Goal: Task Accomplishment & Management: Manage account settings

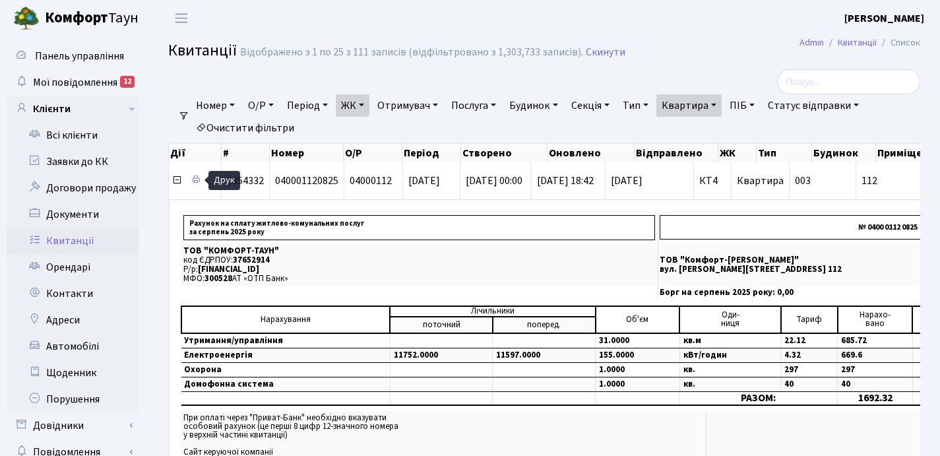
select select "25"
click at [57, 267] on link "Орендарі" at bounding box center [73, 267] width 132 height 26
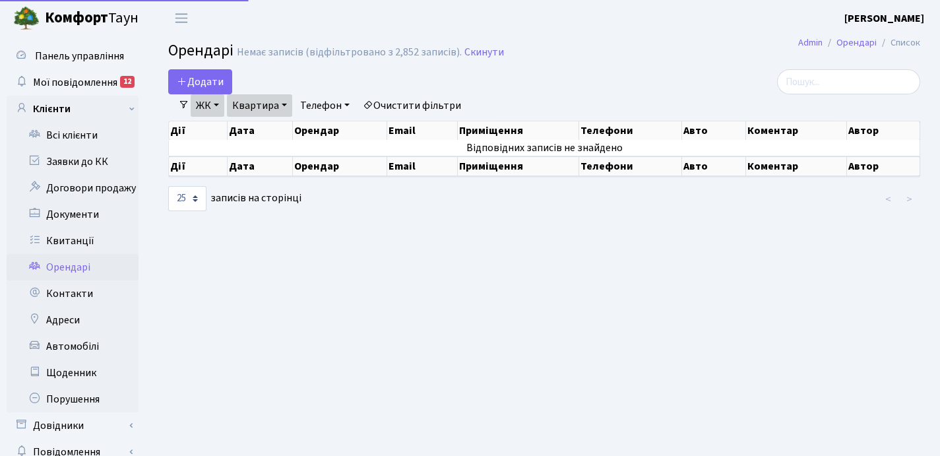
select select "25"
click at [350, 103] on link "Телефон" at bounding box center [325, 105] width 60 height 22
click at [293, 77] on div "Додати" at bounding box center [415, 81] width 495 height 25
click at [285, 104] on link "Квартира" at bounding box center [259, 105] width 65 height 22
click at [271, 127] on input "132" at bounding box center [266, 131] width 77 height 25
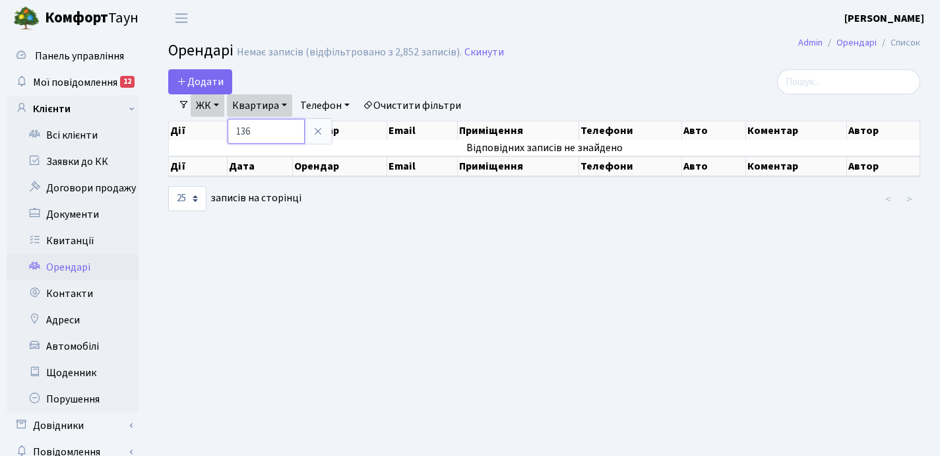
type input "136"
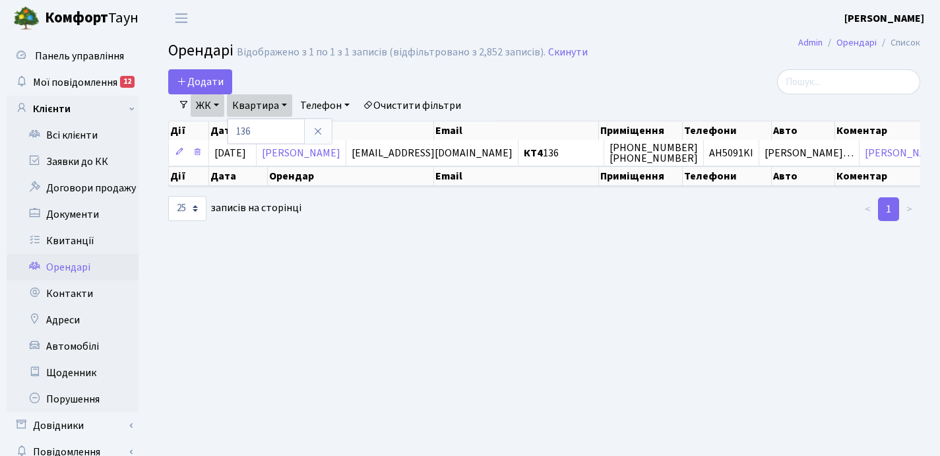
click at [474, 84] on div "Додати" at bounding box center [415, 81] width 495 height 25
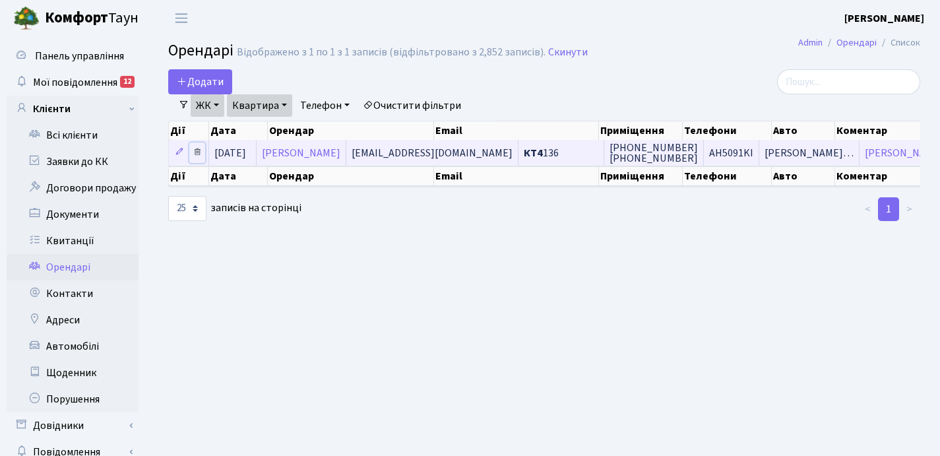
click at [197, 151] on icon at bounding box center [197, 151] width 9 height 9
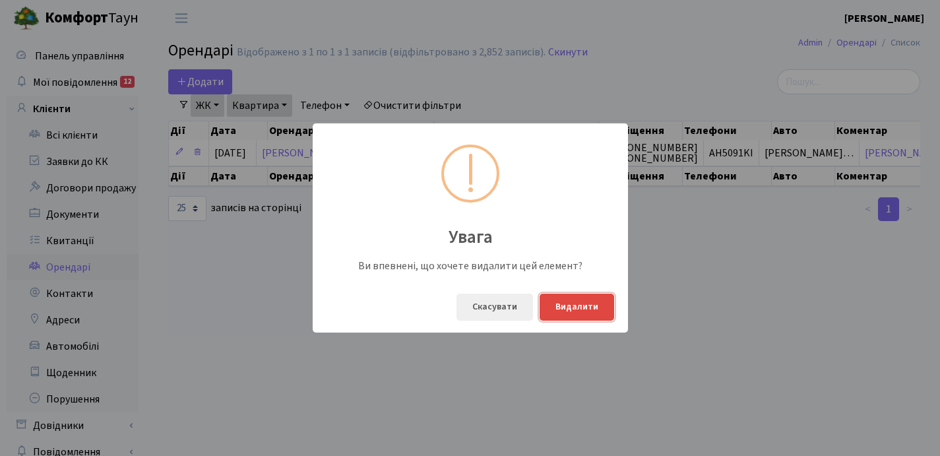
click at [578, 307] on button "Видалити" at bounding box center [577, 307] width 75 height 27
